Goal: Information Seeking & Learning: Compare options

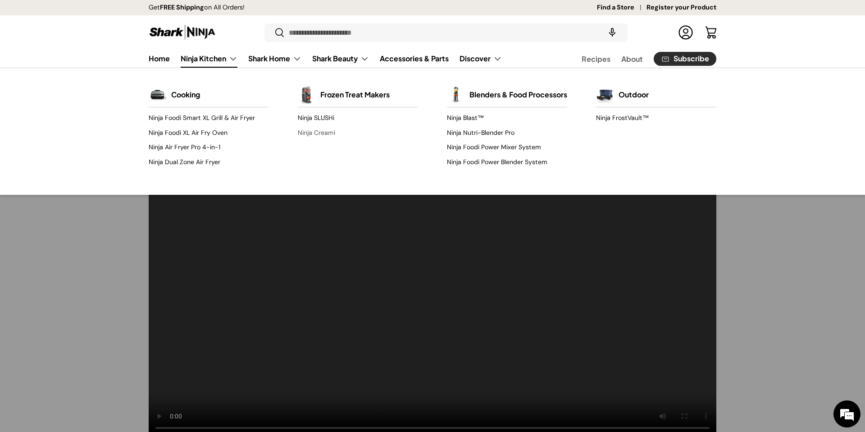
click at [318, 133] on link "Ninja Creami" at bounding box center [358, 132] width 120 height 14
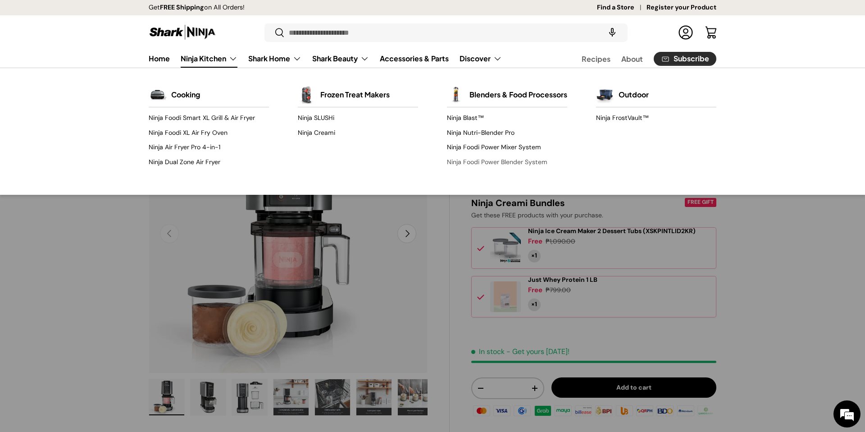
click at [514, 169] on link "Ninja Foodi Power Blender System" at bounding box center [507, 162] width 120 height 14
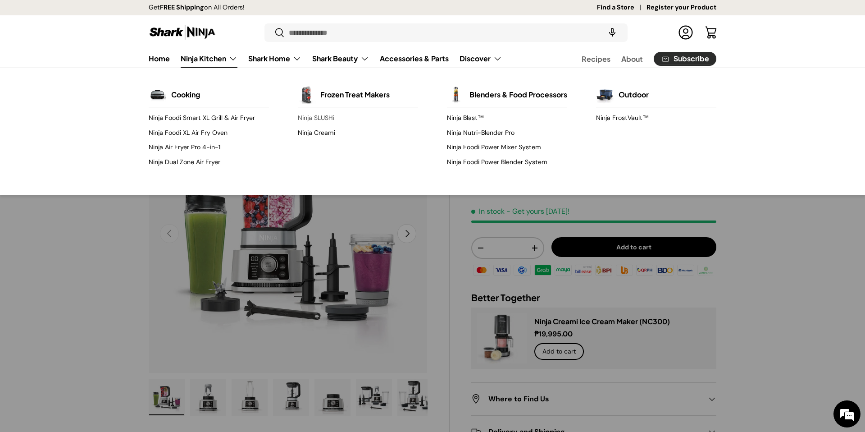
click at [310, 115] on link "Ninja SLUSHi" at bounding box center [358, 118] width 120 height 14
